Goal: Navigation & Orientation: Find specific page/section

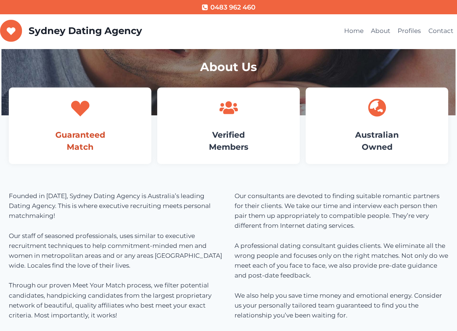
click at [75, 142] on link "Guaranteed Match" at bounding box center [80, 141] width 50 height 22
click at [78, 134] on link "Guaranteed Match" at bounding box center [80, 141] width 50 height 22
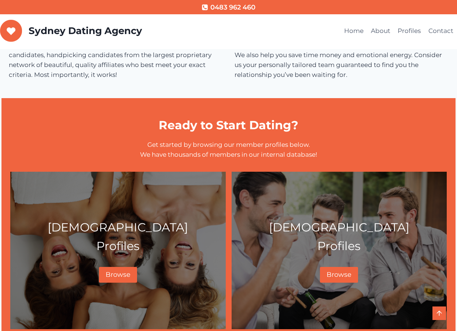
scroll to position [227, 0]
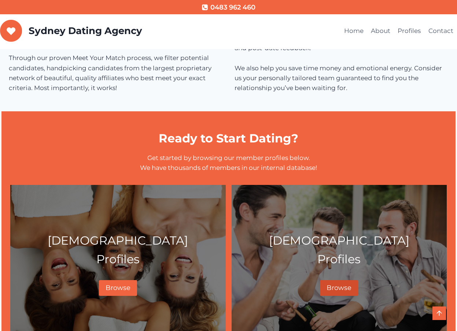
click at [339, 289] on span "Browse" at bounding box center [338, 288] width 25 height 8
click at [337, 289] on span "Browse" at bounding box center [338, 288] width 25 height 8
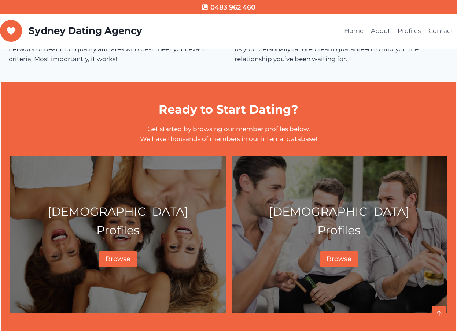
scroll to position [411, 0]
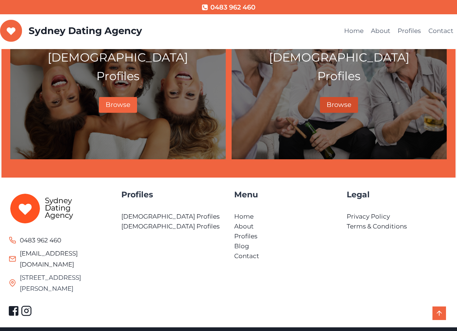
click at [338, 105] on span "Browse" at bounding box center [338, 105] width 25 height 8
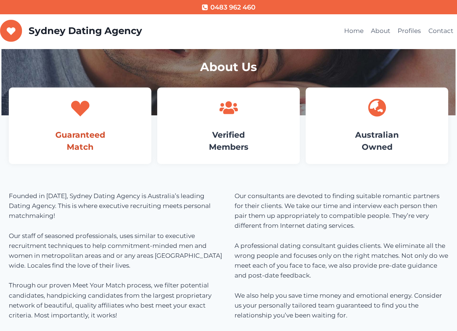
click at [78, 134] on link "Guaranteed Match" at bounding box center [80, 141] width 50 height 22
